Goal: Book appointment/travel/reservation

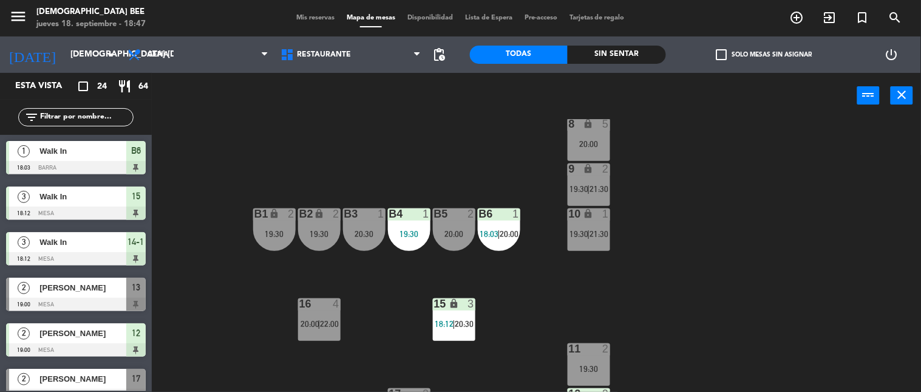
scroll to position [149, 0]
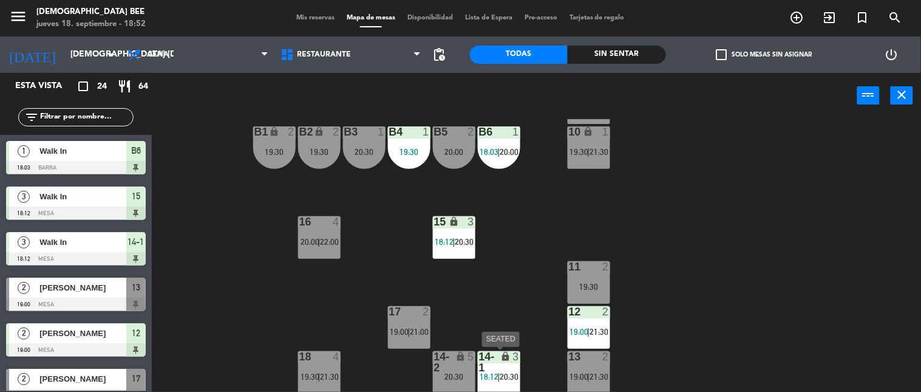
click at [499, 365] on div "lock" at bounding box center [499, 362] width 20 height 22
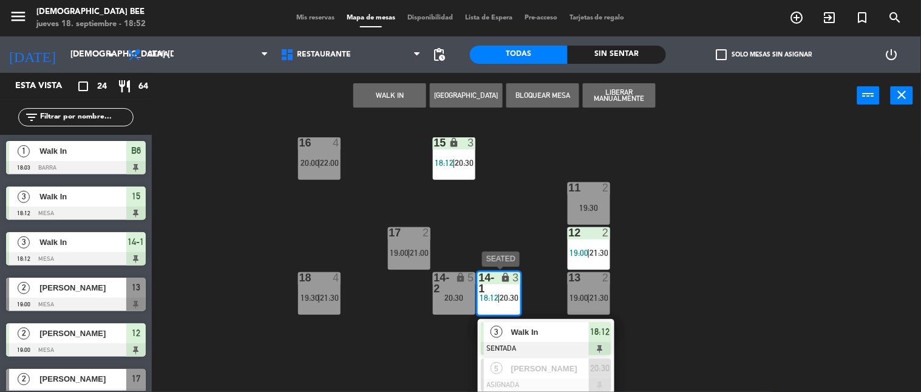
scroll to position [230, 0]
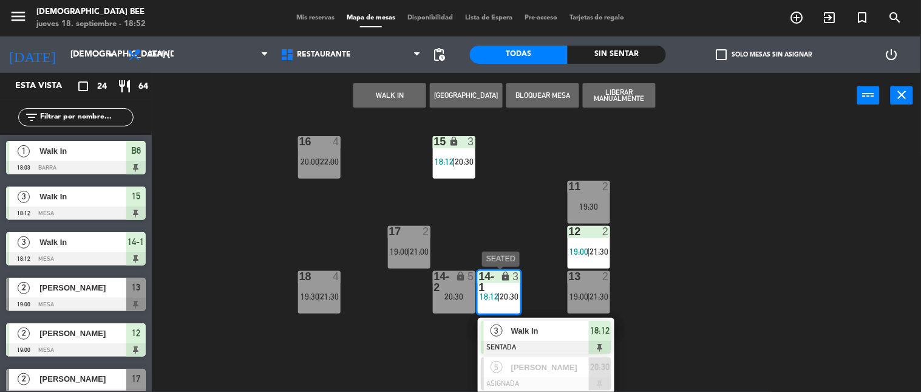
click at [535, 341] on div at bounding box center [546, 347] width 131 height 13
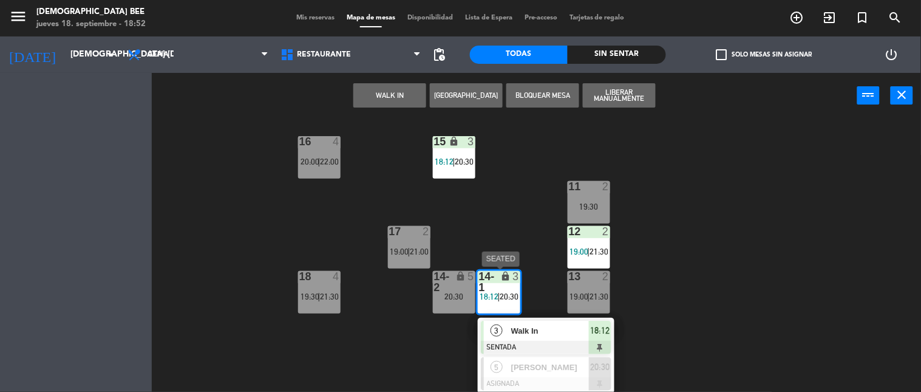
scroll to position [150, 0]
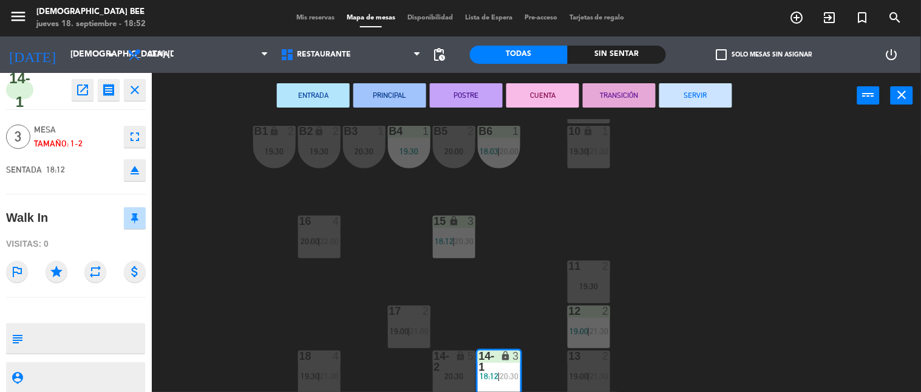
click at [695, 91] on button "SERVIR" at bounding box center [695, 95] width 73 height 24
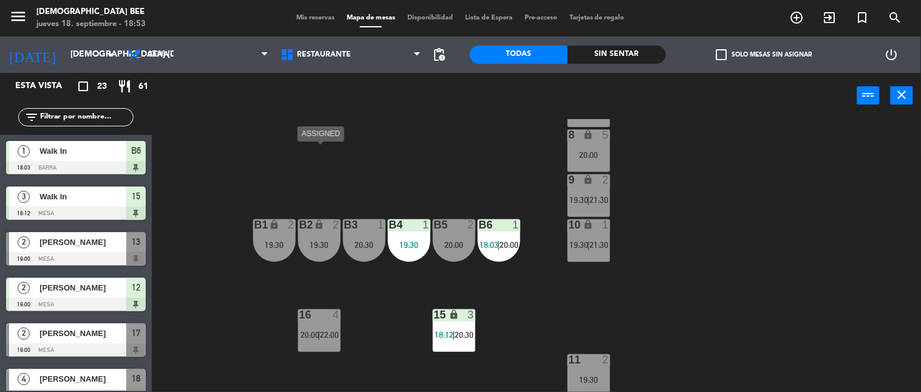
scroll to position [149, 0]
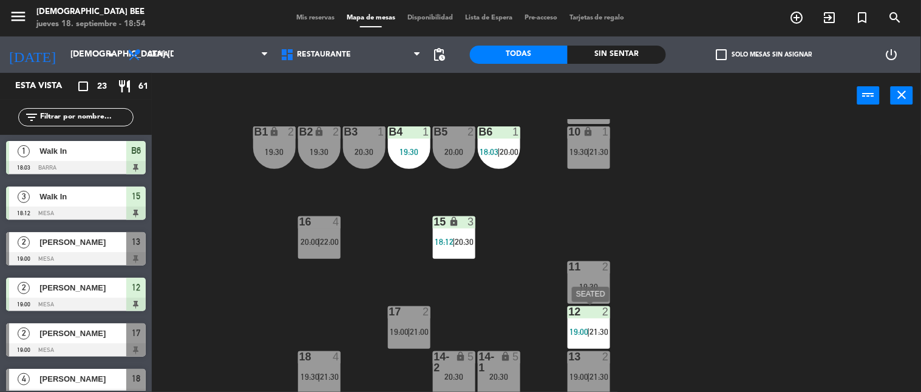
click at [601, 333] on span "21:30" at bounding box center [599, 332] width 19 height 10
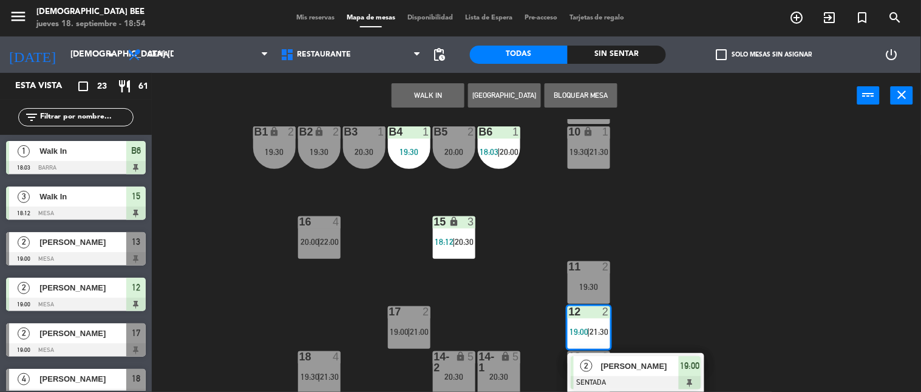
scroll to position [185, 0]
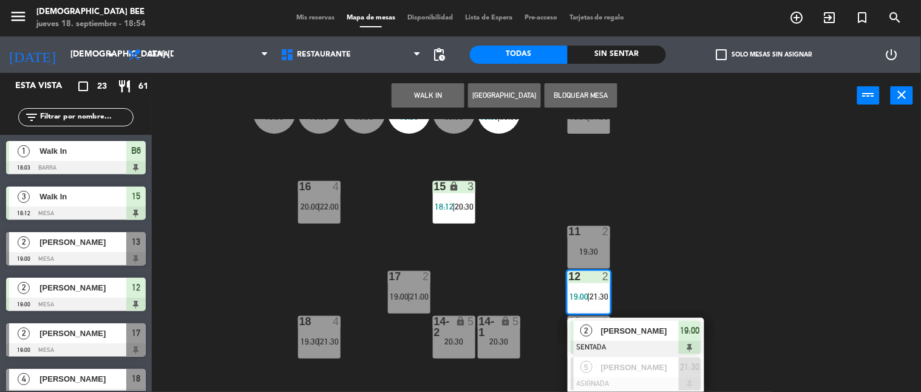
click at [683, 282] on div "7 lock 5 20:00 8 lock 5 20:00 9 lock 2 19:30 | 21:30 B1 lock 2 19:30 B2 lock 2 …" at bounding box center [541, 255] width 760 height 273
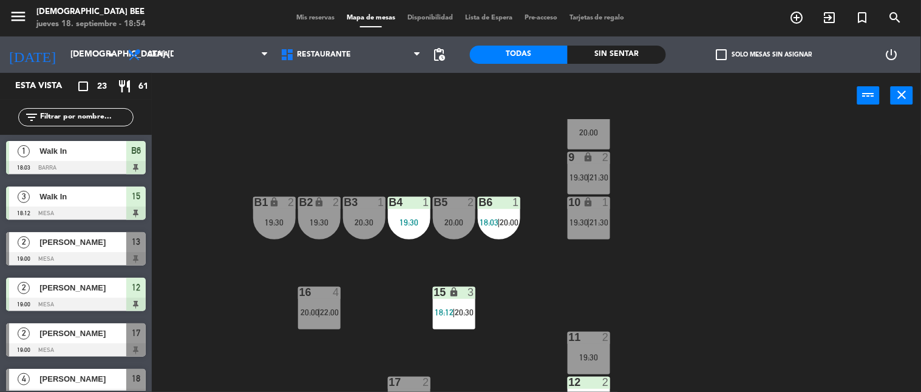
scroll to position [0, 0]
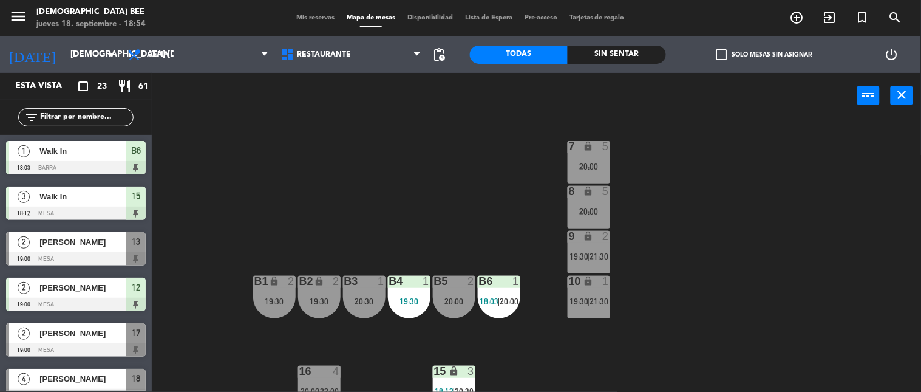
click at [590, 210] on div "20:00" at bounding box center [589, 211] width 43 height 9
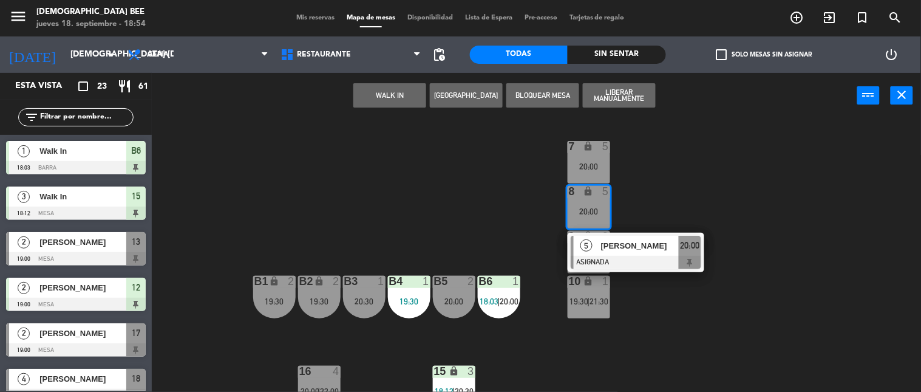
click at [712, 204] on div "7 lock 5 20:00 8 lock 5 20:00 5 [PERSON_NAME] ASIGNADA 20:00 9 lock 2 19:30 | 2…" at bounding box center [541, 255] width 760 height 273
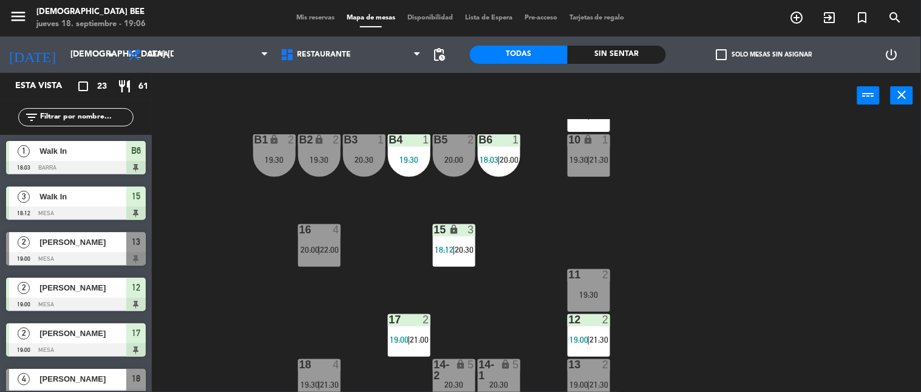
scroll to position [149, 0]
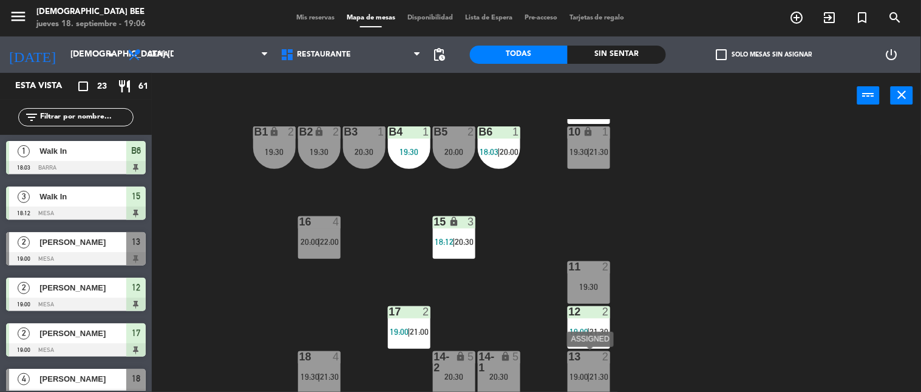
click at [604, 366] on div "13 2 19:00 | 21:30" at bounding box center [589, 372] width 43 height 43
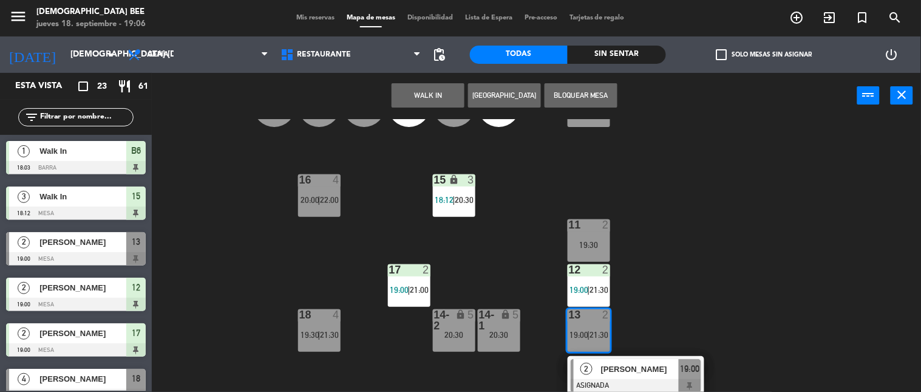
scroll to position [230, 0]
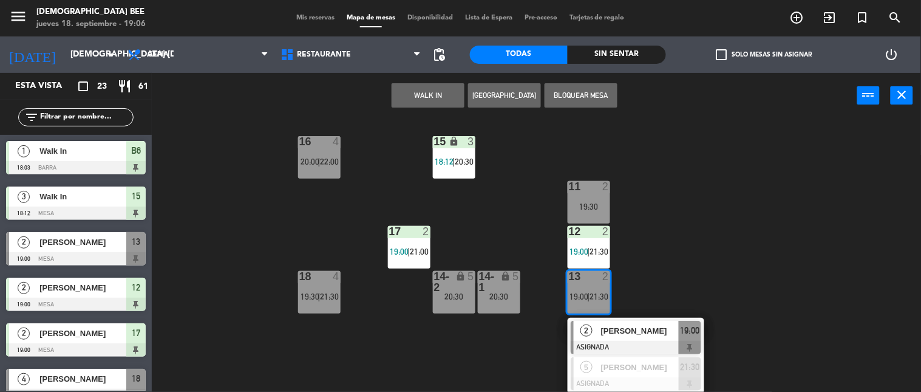
click at [268, 330] on div "7 lock 5 20:00 8 lock 5 20:00 9 lock 2 19:30 | 21:30 B1 lock 2 19:30 B2 lock 2 …" at bounding box center [541, 255] width 760 height 273
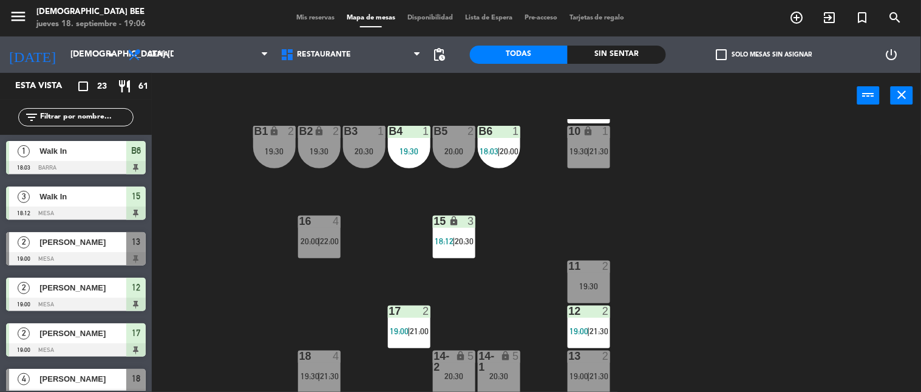
scroll to position [149, 0]
click at [446, 240] on span "18:12" at bounding box center [444, 242] width 19 height 10
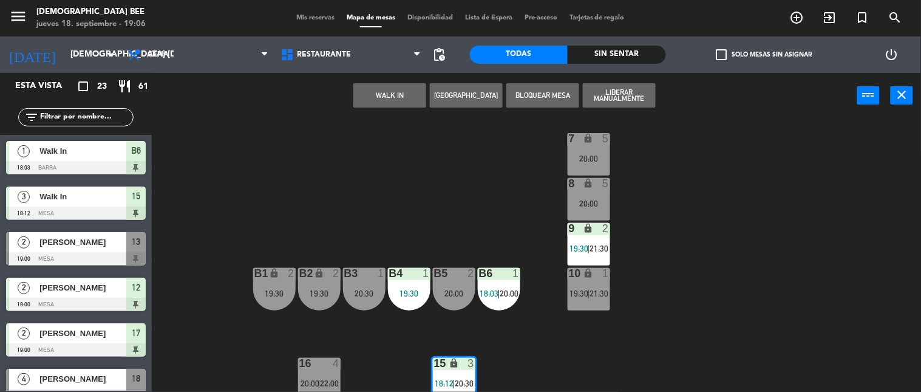
scroll to position [0, 0]
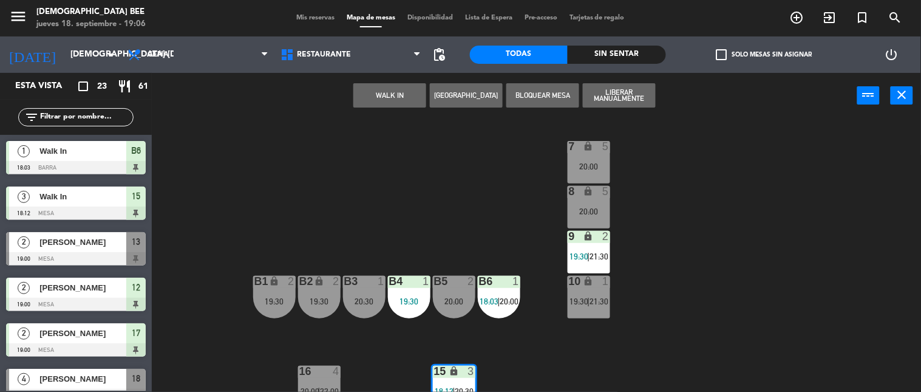
click at [784, 281] on div "7 lock 5 20:00 8 lock 5 20:00 9 lock 2 19:30 | 21:30 B1 lock 2 19:30 B2 lock 2 …" at bounding box center [541, 255] width 760 height 273
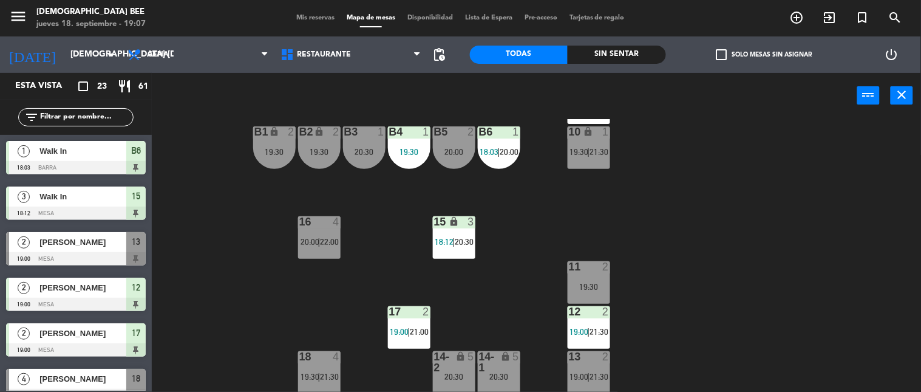
scroll to position [82, 0]
